Goal: Register for event/course

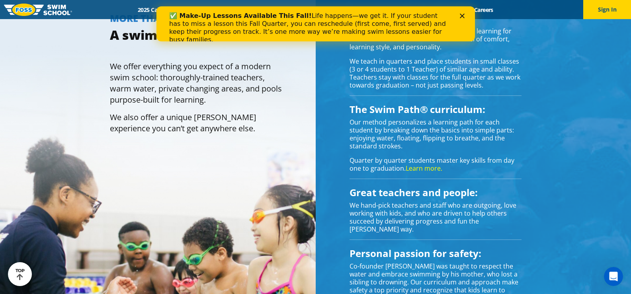
scroll to position [597, 0]
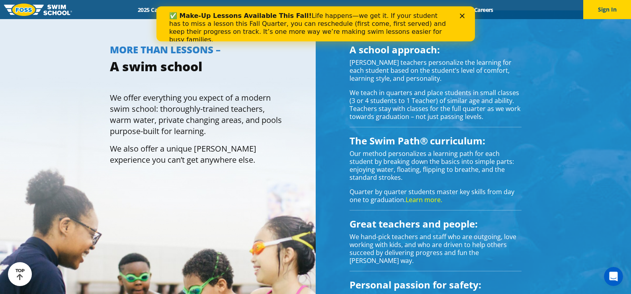
click at [465, 15] on div "Close" at bounding box center [464, 16] width 8 height 5
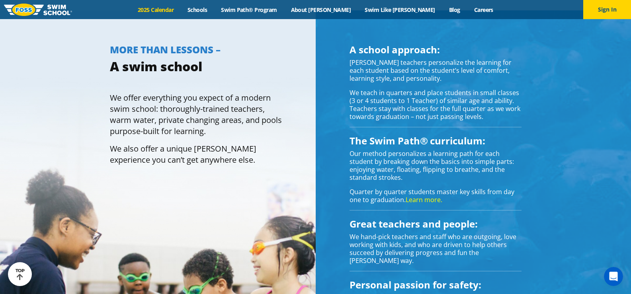
click at [181, 9] on link "2025 Calendar" at bounding box center [156, 10] width 50 height 8
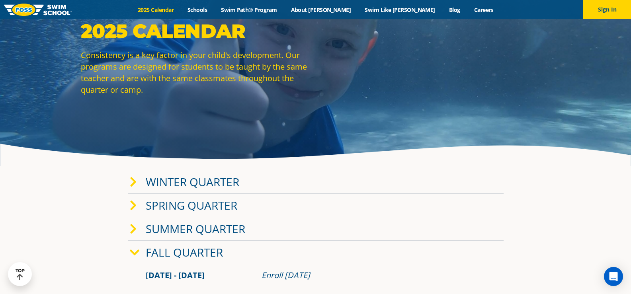
scroll to position [80, 0]
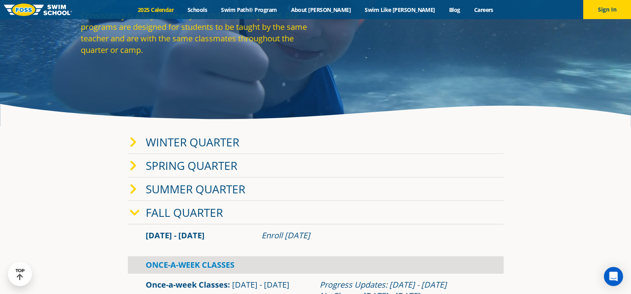
click at [199, 215] on link "Fall Quarter" at bounding box center [184, 212] width 77 height 15
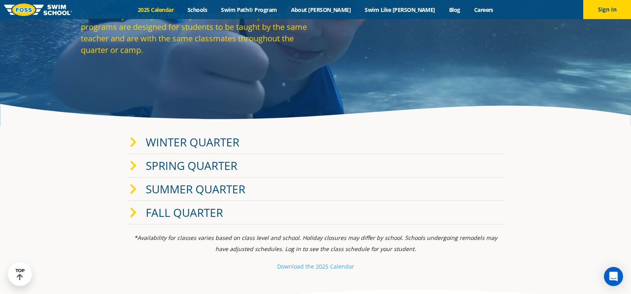
click at [204, 215] on link "Fall Quarter" at bounding box center [184, 212] width 77 height 15
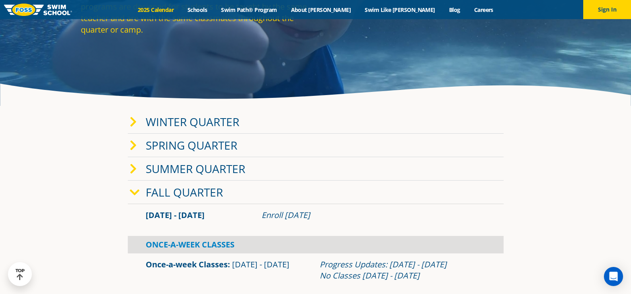
scroll to position [119, 0]
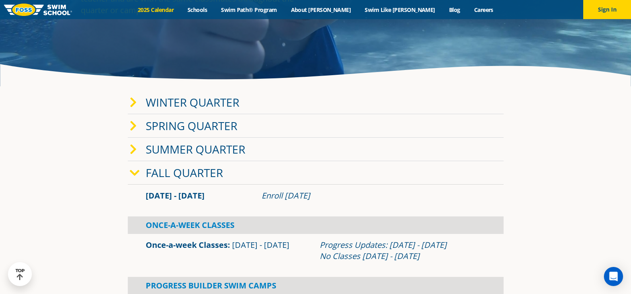
click at [182, 107] on link "Winter Quarter" at bounding box center [193, 102] width 94 height 15
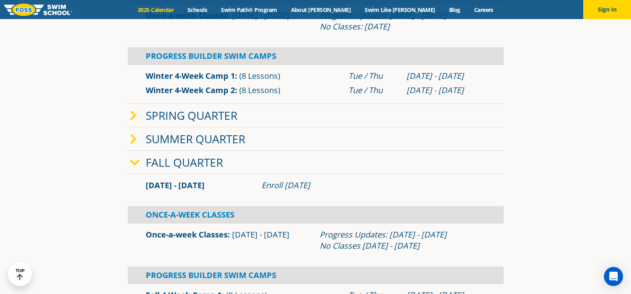
scroll to position [319, 0]
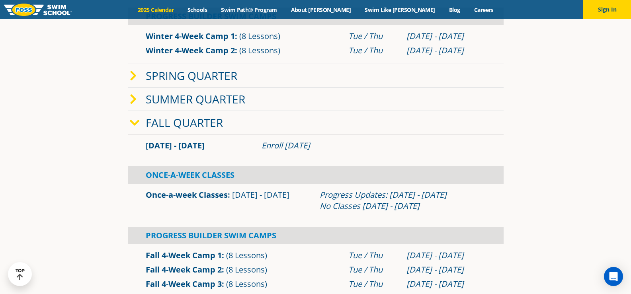
click at [199, 196] on link "Once-a-week Classes" at bounding box center [187, 195] width 82 height 11
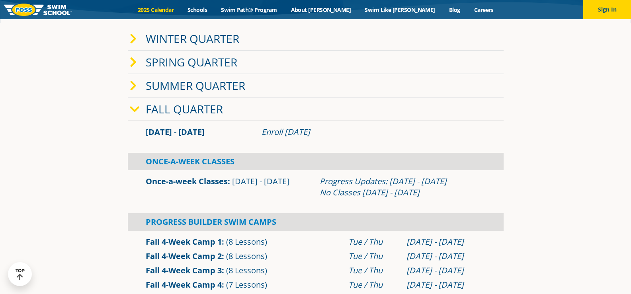
scroll to position [159, 0]
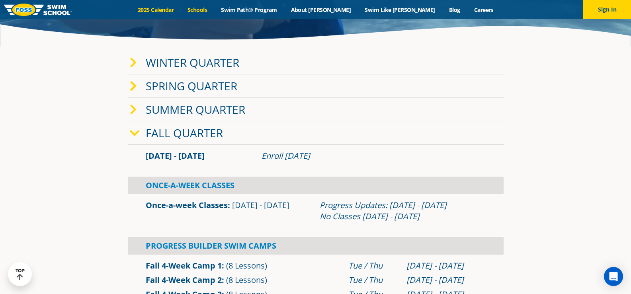
click at [214, 12] on link "Schools" at bounding box center [197, 10] width 33 height 8
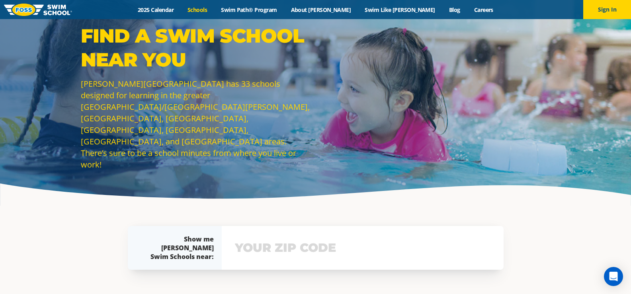
drag, startPoint x: 311, startPoint y: 226, endPoint x: 302, endPoint y: 243, distance: 19.1
click at [305, 236] on div "View school & class schedule" at bounding box center [363, 248] width 282 height 44
click at [302, 243] on input "text" at bounding box center [363, 248] width 260 height 23
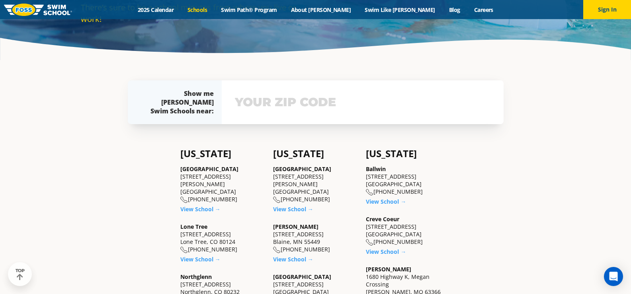
scroll to position [186, 0]
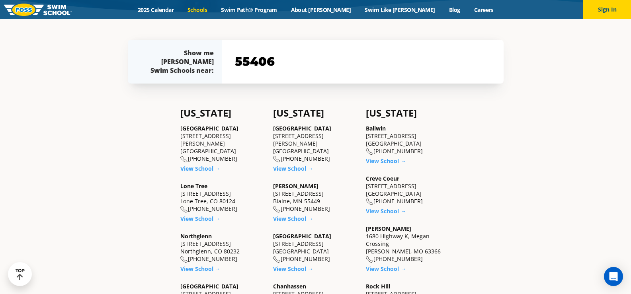
type input "55406"
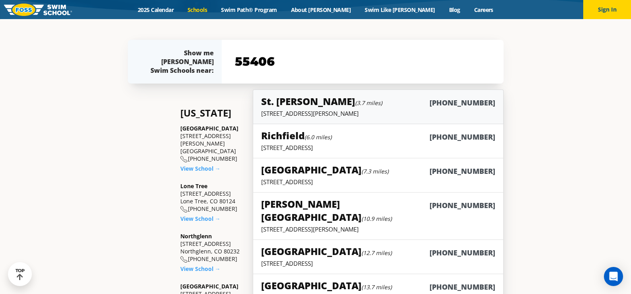
click at [325, 110] on p "[STREET_ADDRESS][PERSON_NAME]" at bounding box center [378, 114] width 234 height 8
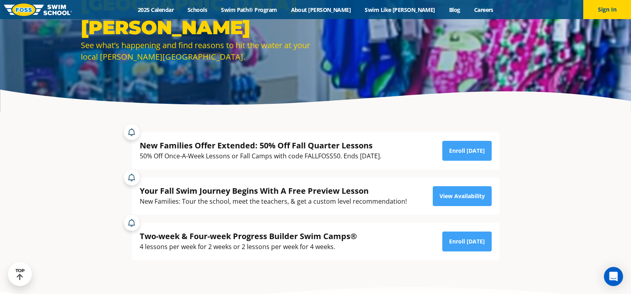
scroll to position [80, 0]
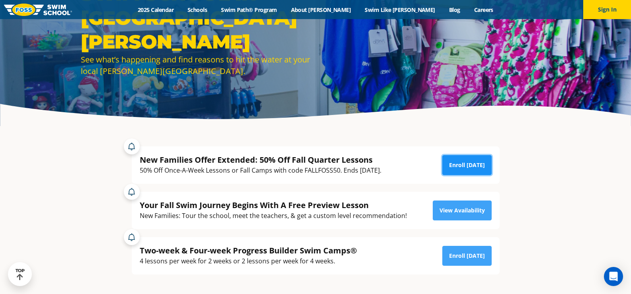
click at [461, 169] on link "Enroll [DATE]" at bounding box center [466, 165] width 49 height 20
